Goal: Complete application form: Complete application form

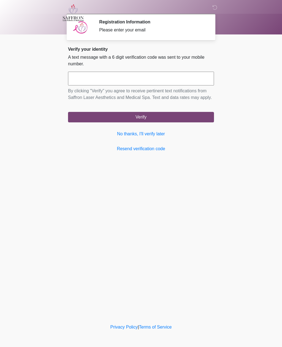
click at [144, 75] on input "text" at bounding box center [141, 79] width 146 height 14
type input "******"
click at [148, 122] on button "Verify" at bounding box center [141, 117] width 146 height 10
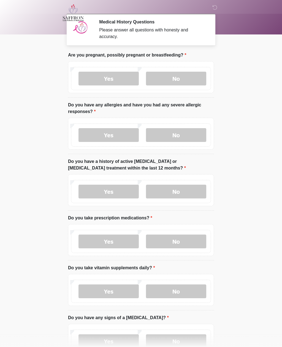
click at [181, 81] on label "No" at bounding box center [176, 79] width 60 height 14
click at [181, 137] on label "No" at bounding box center [176, 135] width 60 height 14
click at [175, 194] on label "No" at bounding box center [176, 192] width 60 height 14
click at [111, 246] on label "Yes" at bounding box center [109, 242] width 60 height 14
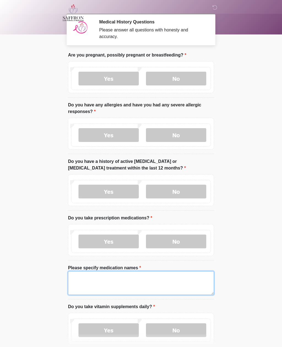
click at [114, 283] on textarea "Please specify medication names" at bounding box center [141, 283] width 146 height 24
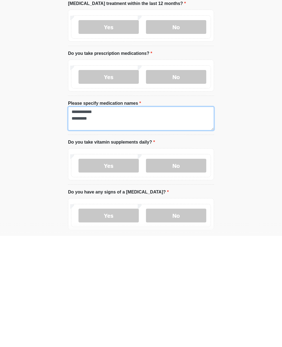
type textarea "**********"
click at [127, 270] on label "Yes" at bounding box center [109, 277] width 60 height 14
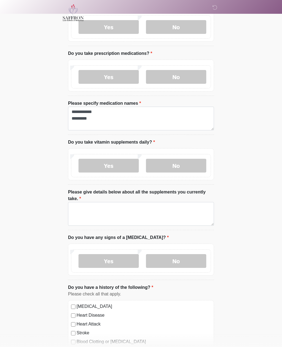
click at [182, 262] on label "No" at bounding box center [176, 261] width 60 height 14
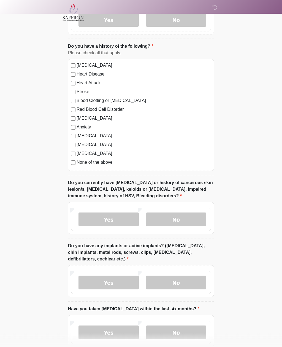
scroll to position [406, 0]
click at [169, 221] on label "No" at bounding box center [176, 220] width 60 height 14
click at [111, 283] on label "Yes" at bounding box center [109, 283] width 60 height 14
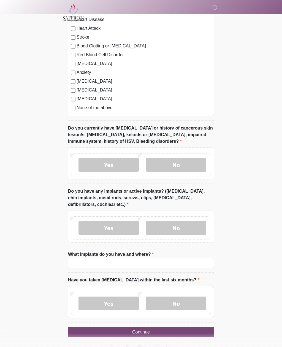
scroll to position [462, 0]
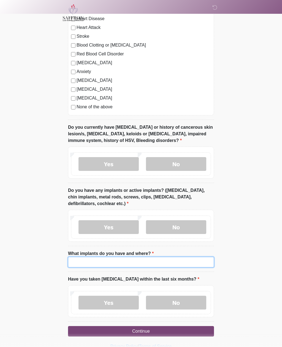
click at [122, 264] on input "What implants do you have and where?" at bounding box center [141, 262] width 146 height 10
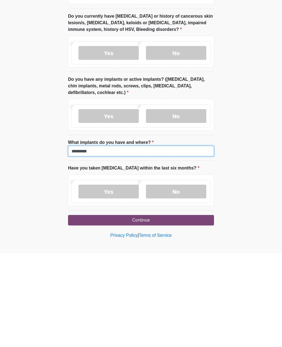
type input "*********"
click at [180, 278] on label "No" at bounding box center [176, 285] width 60 height 14
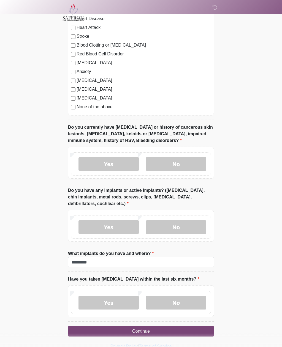
click at [151, 330] on button "Continue" at bounding box center [141, 331] width 146 height 10
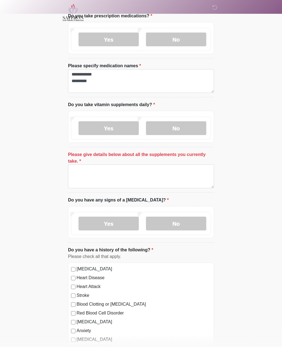
scroll to position [205, 0]
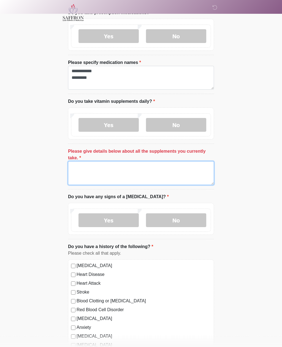
click at [94, 170] on textarea "Please give details below about all the supplements you currently take." at bounding box center [141, 174] width 146 height 24
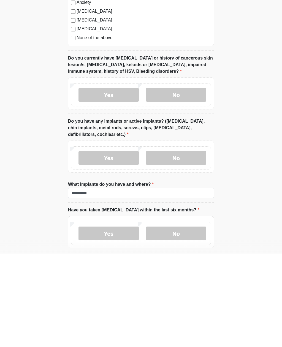
scroll to position [479, 0]
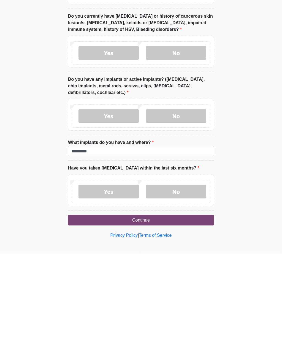
type textarea "*****"
click at [158, 309] on button "Continue" at bounding box center [141, 314] width 146 height 10
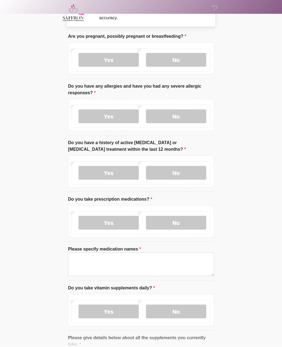
scroll to position [0, 0]
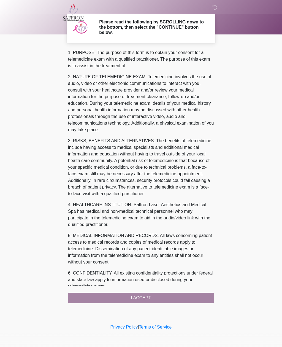
click at [150, 300] on div "1. PURPOSE. The purpose of this form is to obtain your consent for a telemedici…" at bounding box center [141, 176] width 146 height 254
click at [149, 298] on div "1. PURPOSE. The purpose of this form is to obtain your consent for a telemedici…" at bounding box center [141, 176] width 146 height 254
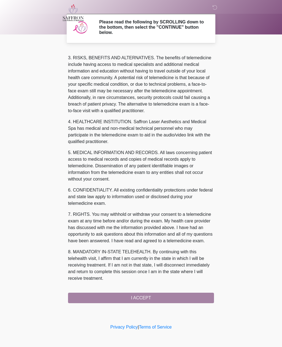
scroll to position [90, 0]
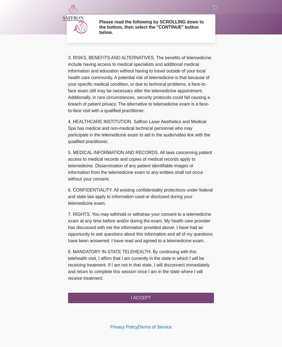
click at [145, 300] on button "I ACCEPT" at bounding box center [141, 298] width 146 height 10
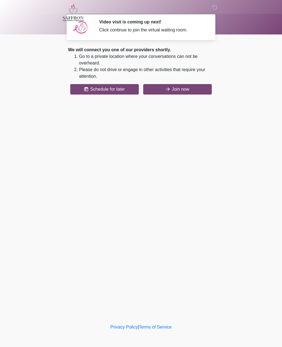
click at [185, 89] on button "Join now" at bounding box center [177, 89] width 69 height 10
